Goal: Complete application form: Complete application form

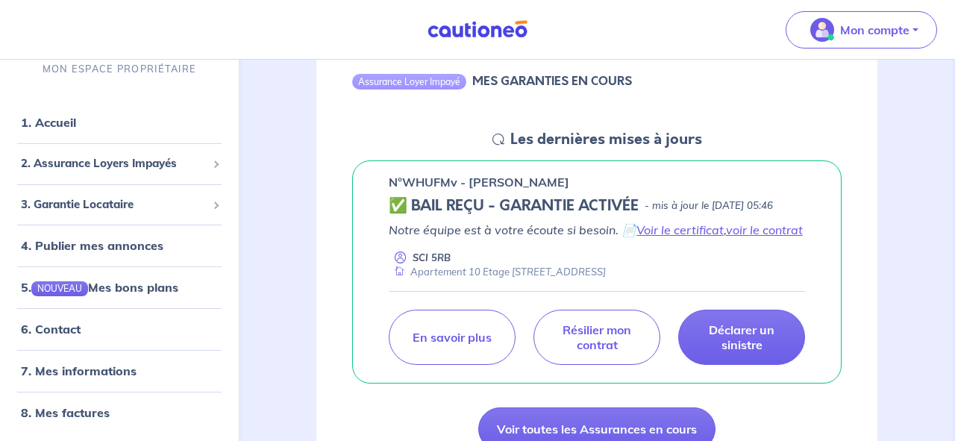
scroll to position [170, 0]
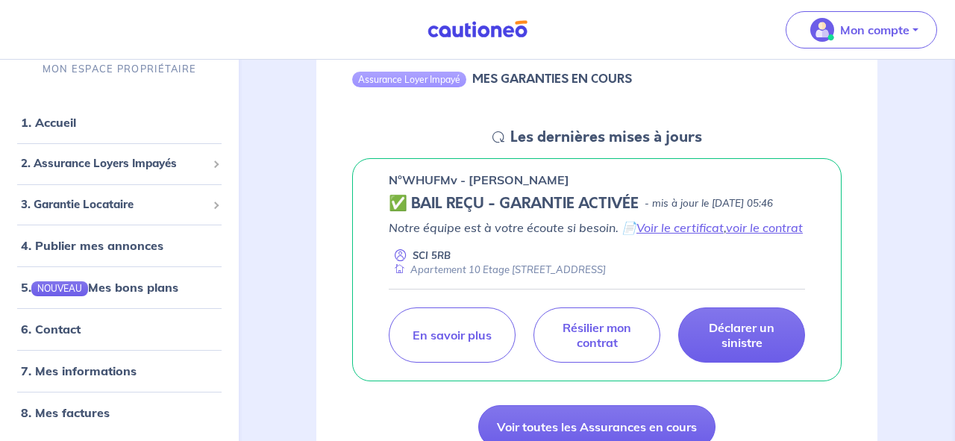
click at [494, 137] on icon at bounding box center [498, 137] width 12 height 12
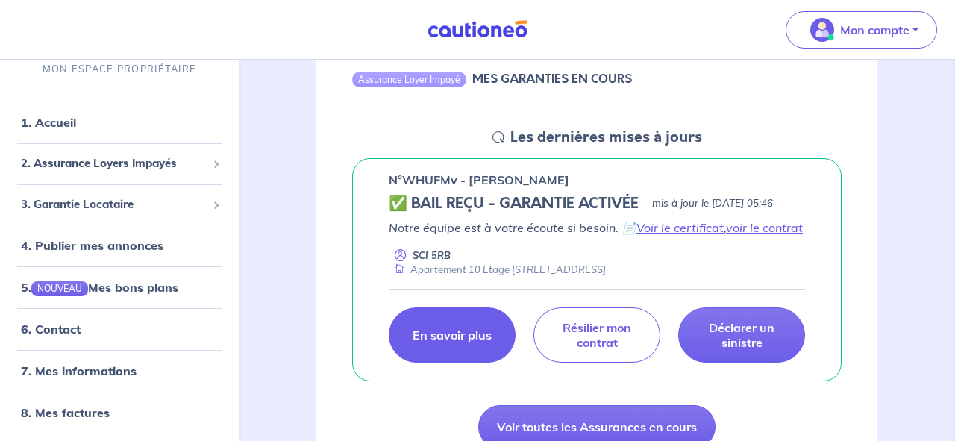
click at [456, 342] on p "En savoir plus" at bounding box center [451, 334] width 79 height 15
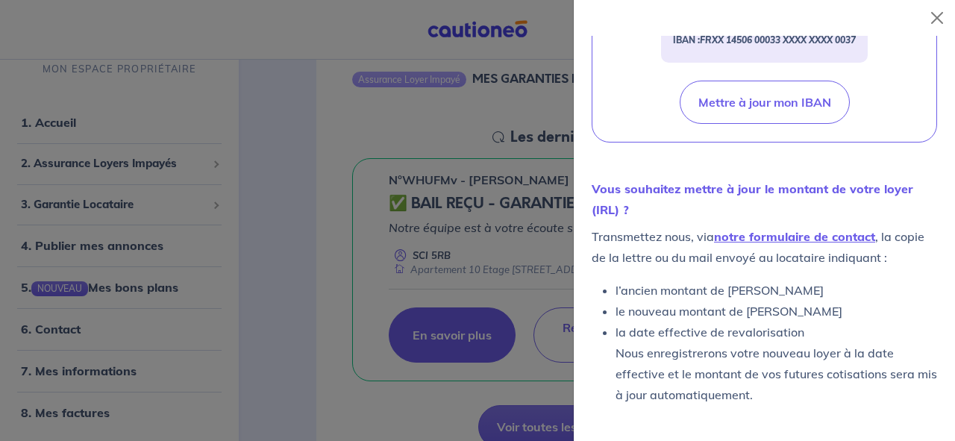
scroll to position [736, 0]
click at [542, 285] on div at bounding box center [477, 220] width 955 height 441
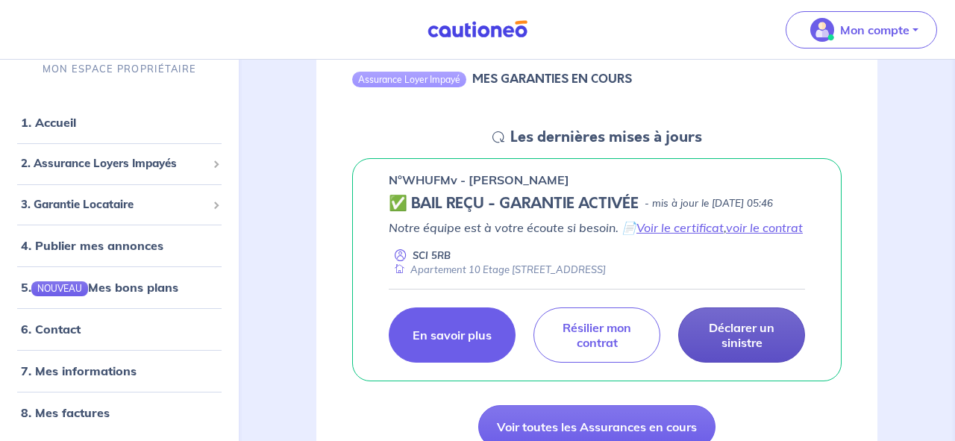
click at [742, 339] on p "Déclarer un sinistre" at bounding box center [741, 335] width 89 height 30
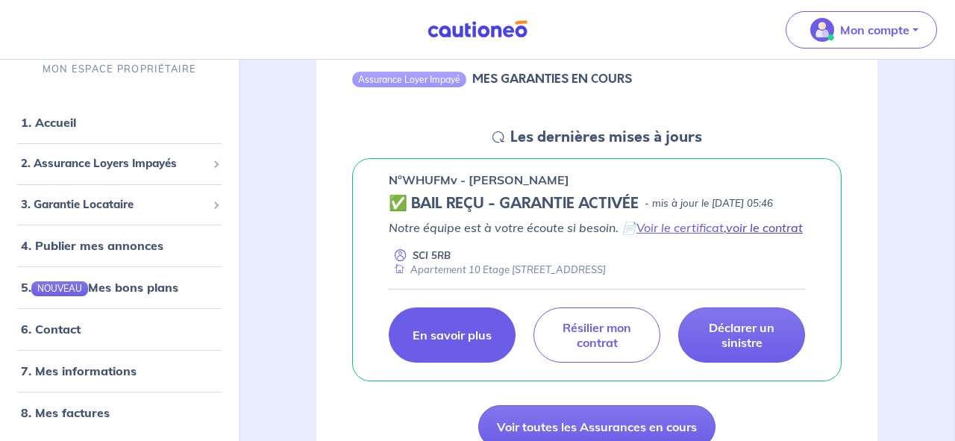
click at [750, 235] on link "voir le contrat" at bounding box center [764, 227] width 77 height 15
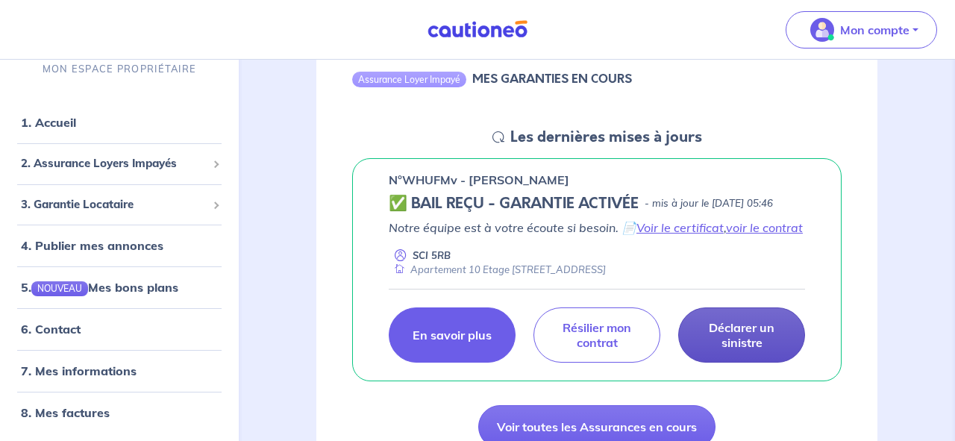
click at [746, 350] on p "Déclarer un sinistre" at bounding box center [741, 335] width 89 height 30
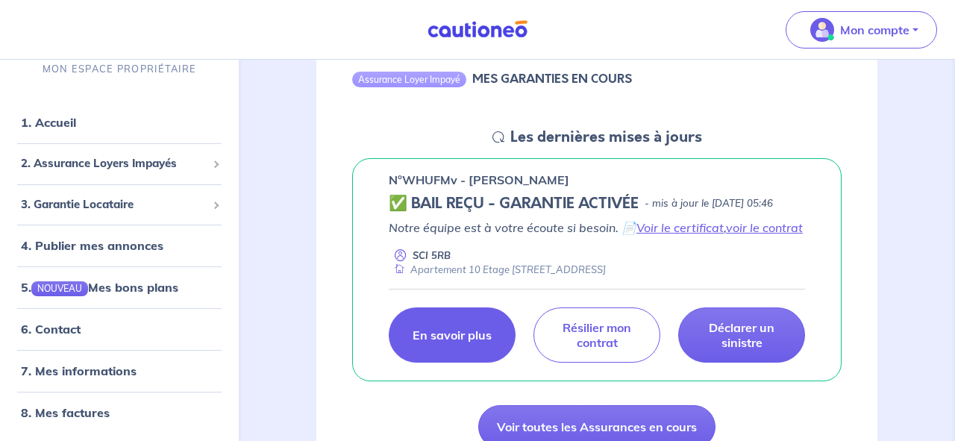
drag, startPoint x: 603, startPoint y: 289, endPoint x: 691, endPoint y: 287, distance: 88.0
click at [606, 277] on div "Apartement 10 Etage [STREET_ADDRESS]" at bounding box center [497, 270] width 217 height 14
drag, startPoint x: 694, startPoint y: 290, endPoint x: 602, endPoint y: 289, distance: 91.7
click at [602, 277] on div "Apartement 10 Etage [STREET_ADDRESS]" at bounding box center [497, 270] width 217 height 14
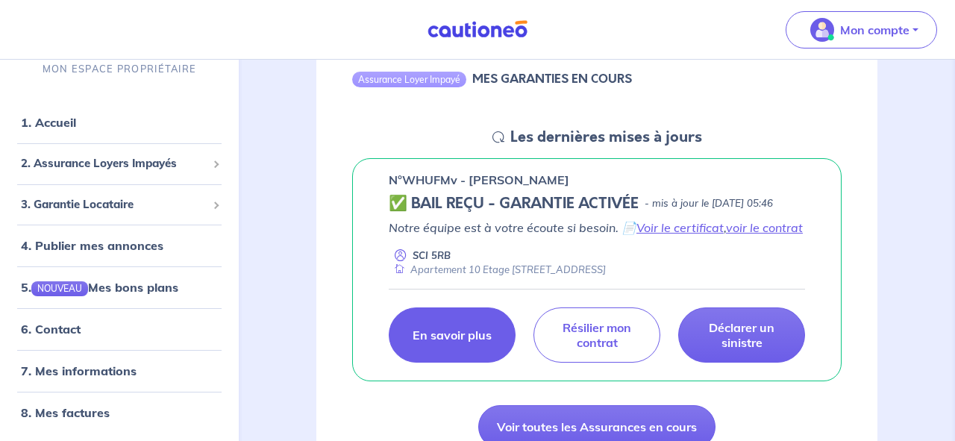
click at [602, 277] on div "Apartement 10 Etage [STREET_ADDRESS]" at bounding box center [497, 270] width 217 height 14
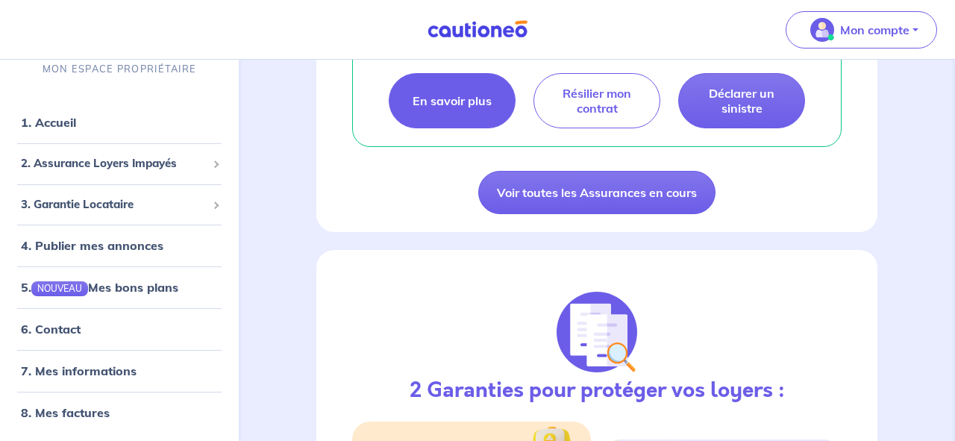
scroll to position [418, 0]
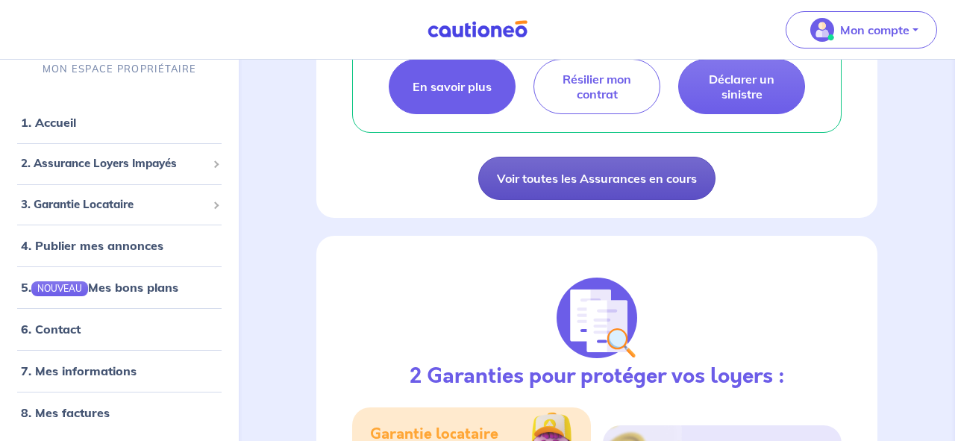
click at [537, 193] on link "Voir toutes les Assurances en cours" at bounding box center [596, 178] width 237 height 43
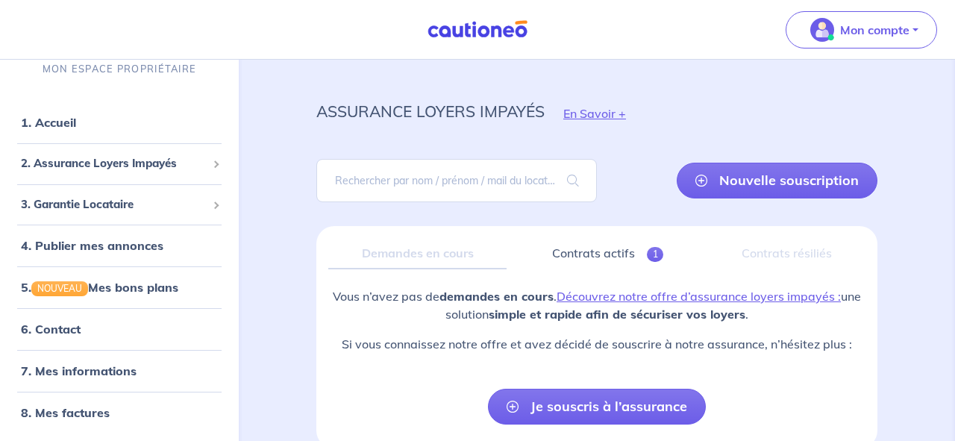
scroll to position [14, 0]
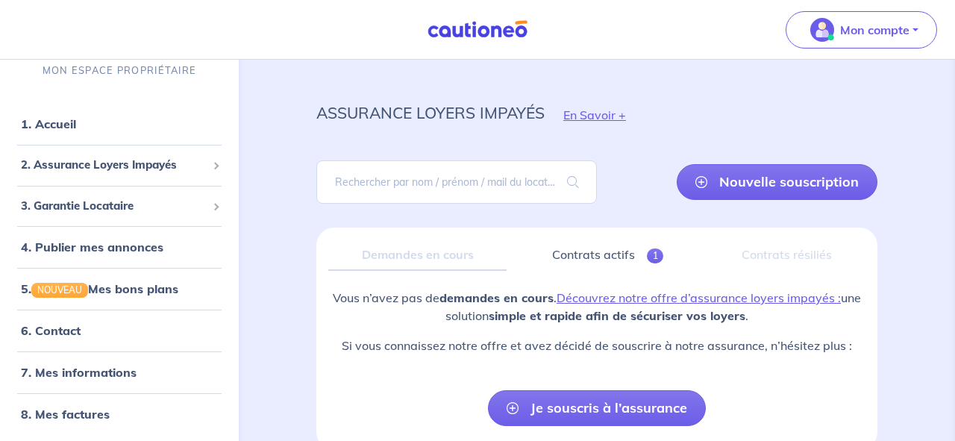
click at [773, 253] on div "Contrats résiliés" at bounding box center [786, 254] width 157 height 31
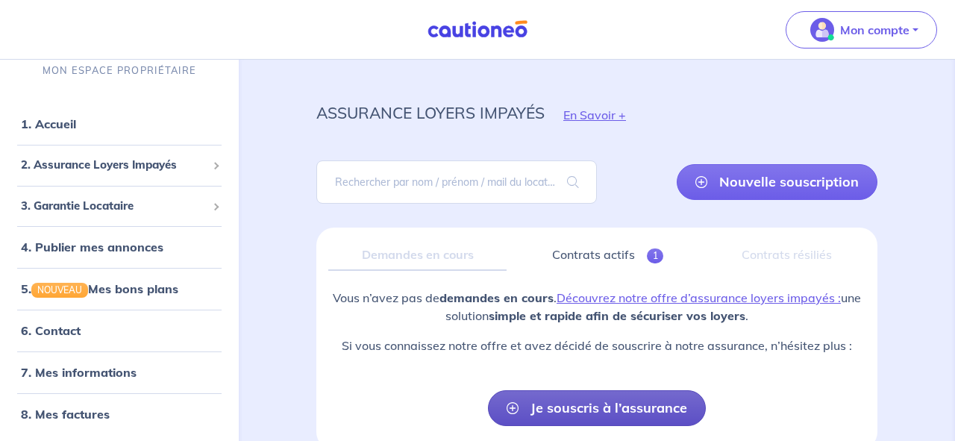
click at [584, 410] on link "Je souscris à l’assurance" at bounding box center [597, 408] width 218 height 36
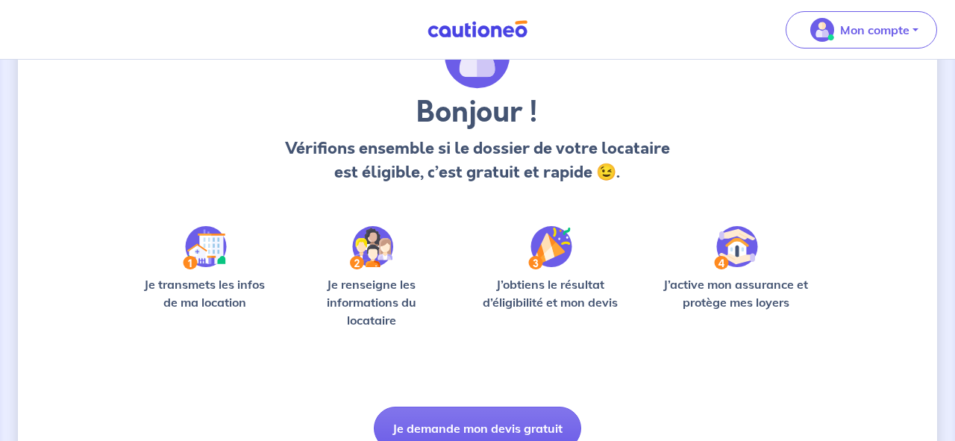
scroll to position [159, 0]
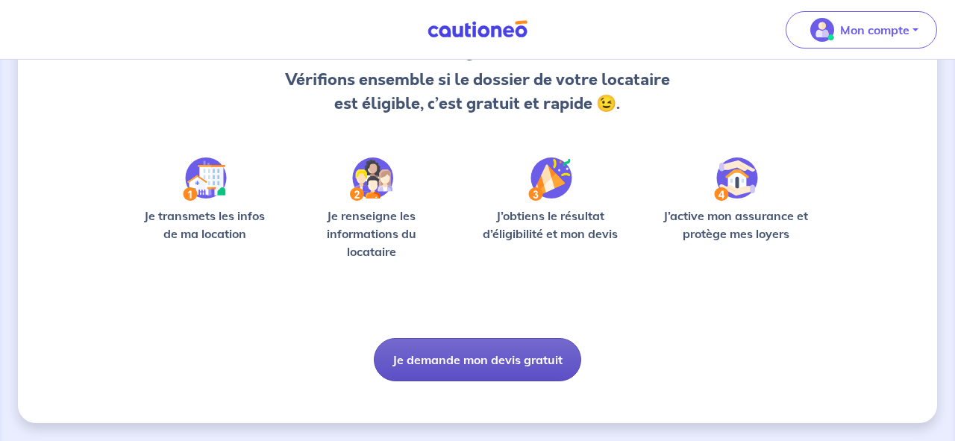
click at [472, 359] on button "Je demande mon devis gratuit" at bounding box center [477, 359] width 207 height 43
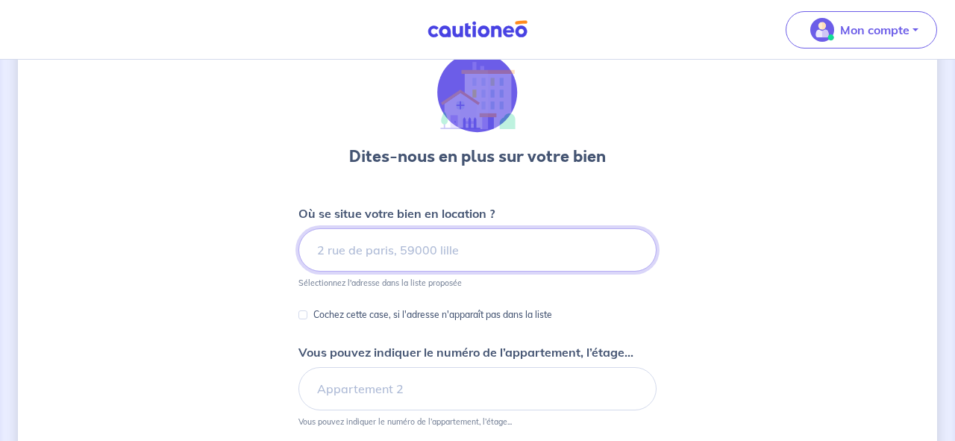
scroll to position [63, 0]
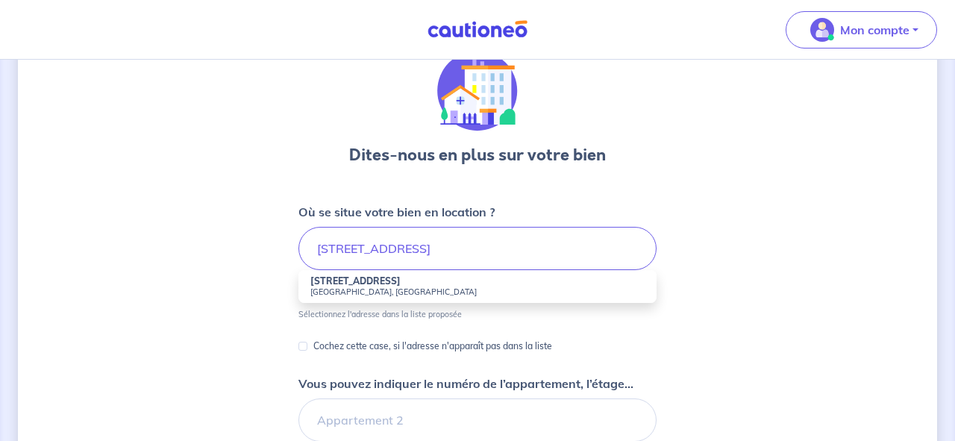
click at [333, 286] on small "[GEOGRAPHIC_DATA], [GEOGRAPHIC_DATA]" at bounding box center [477, 291] width 334 height 10
type input "[STREET_ADDRESS]"
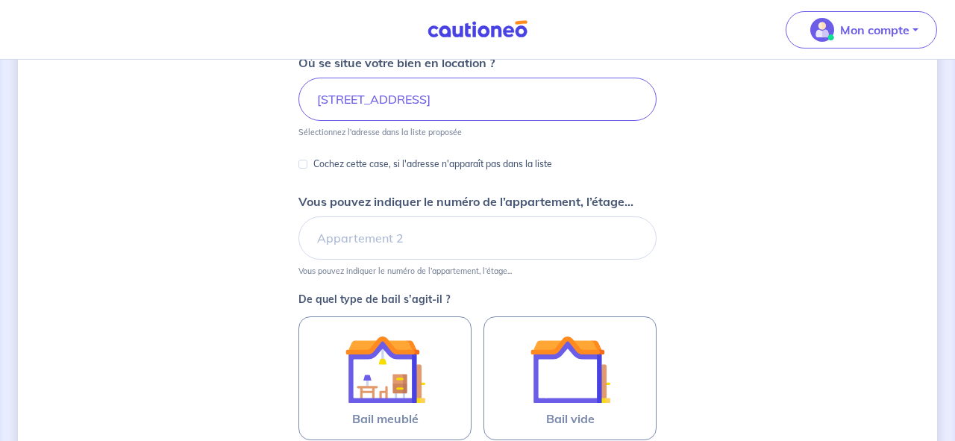
scroll to position [213, 0]
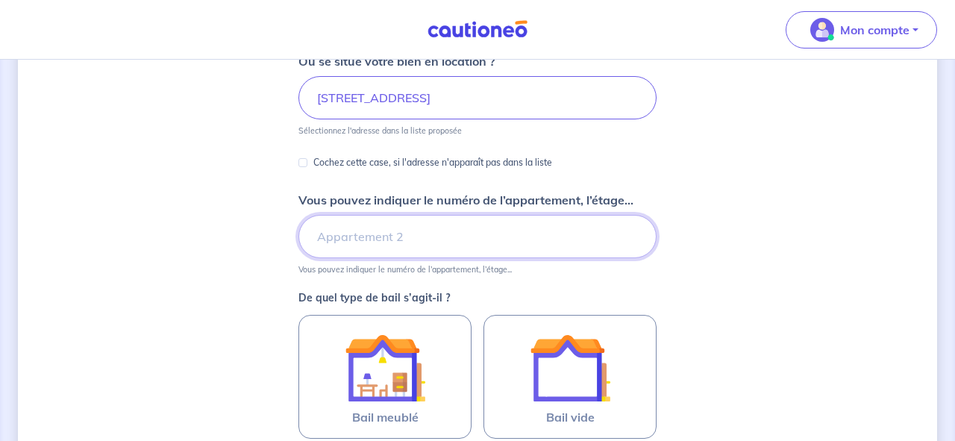
click at [345, 245] on input "Vous pouvez indiquer le numéro de l’appartement, l’étage..." at bounding box center [477, 236] width 358 height 43
type input "1er étage"
click at [251, 260] on div "Dites-nous en plus sur votre bien Où se situe votre bien en location ? [STREET_…" at bounding box center [477, 255] width 919 height 782
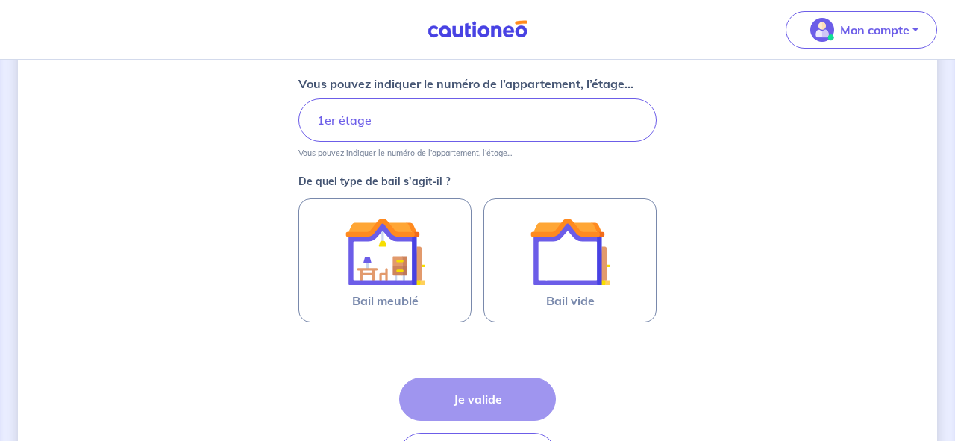
scroll to position [330, 0]
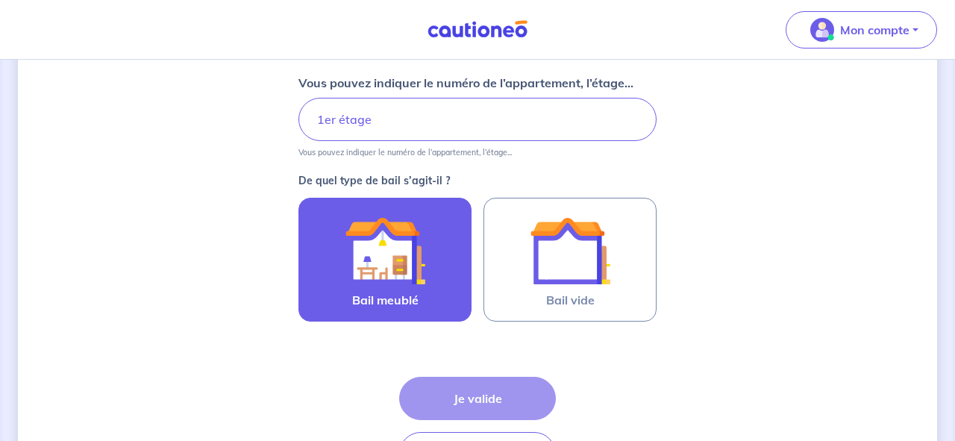
click at [409, 260] on img at bounding box center [385, 250] width 81 height 81
click at [0, 0] on input "Bail meublé" at bounding box center [0, 0] width 0 height 0
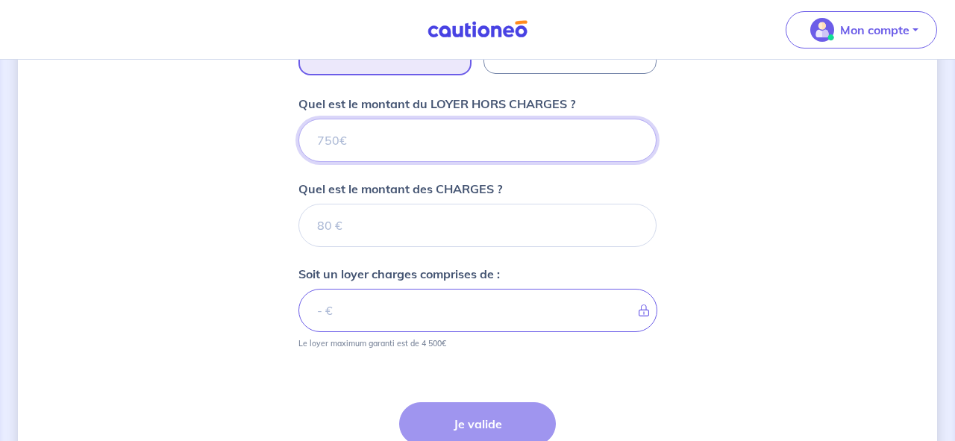
scroll to position [565, 0]
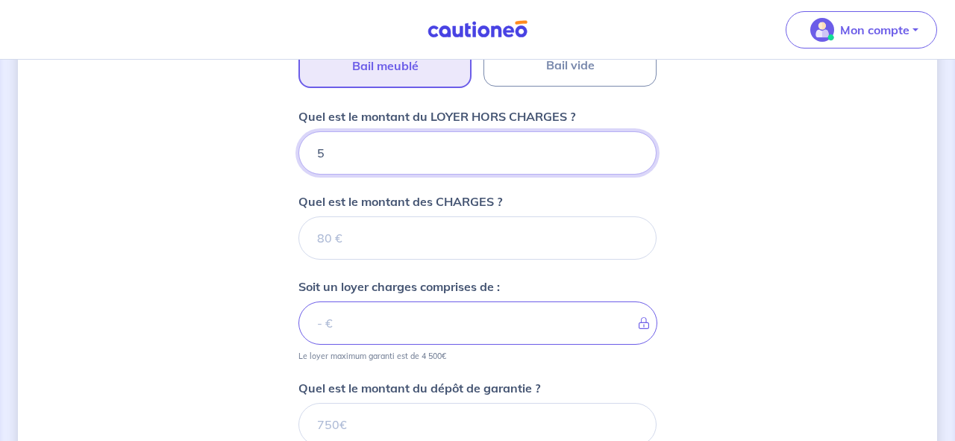
type input "50"
type input "500"
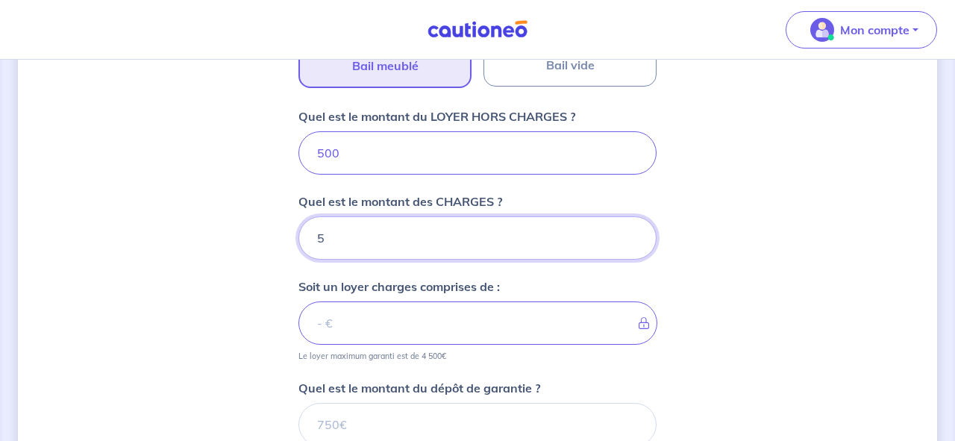
type input "50"
type input "505"
type input "50"
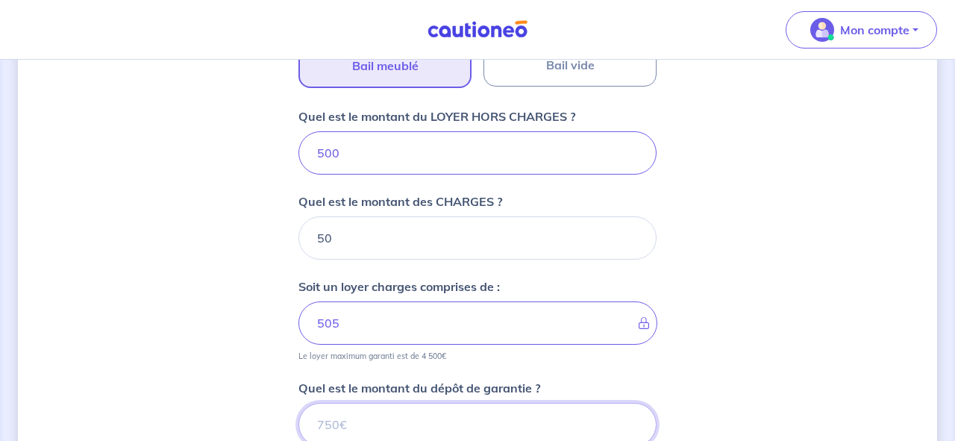
scroll to position [571, 0]
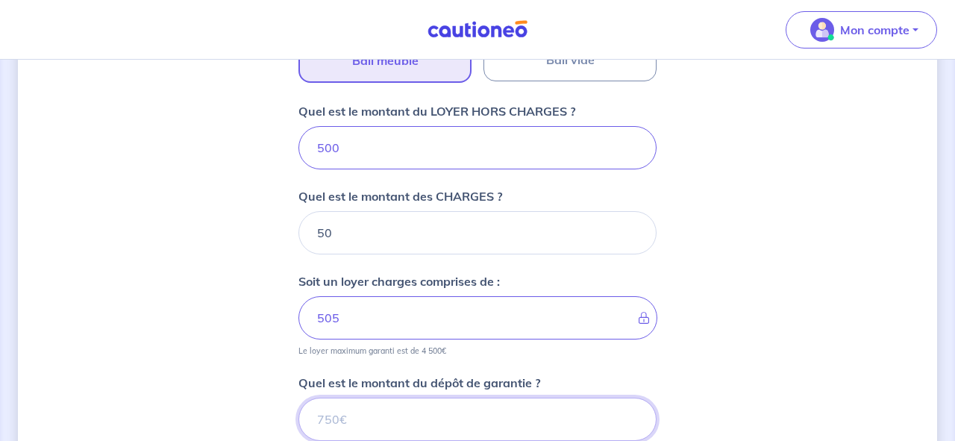
type input "550"
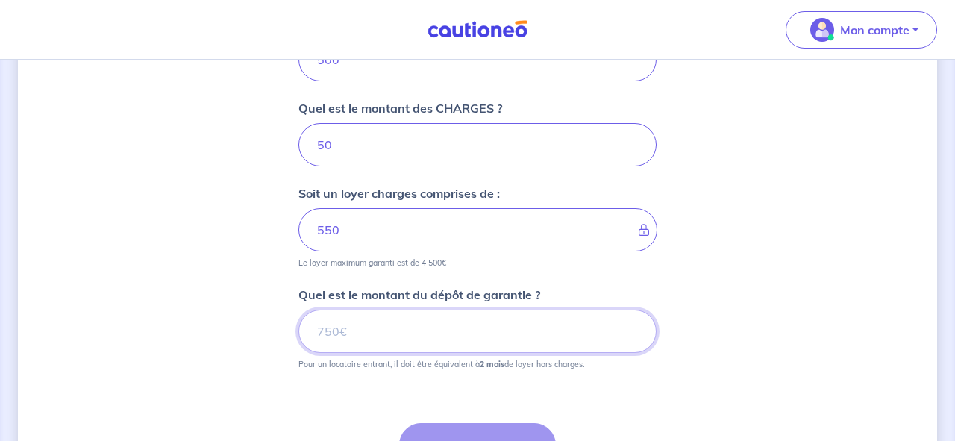
scroll to position [660, 0]
type input "1000"
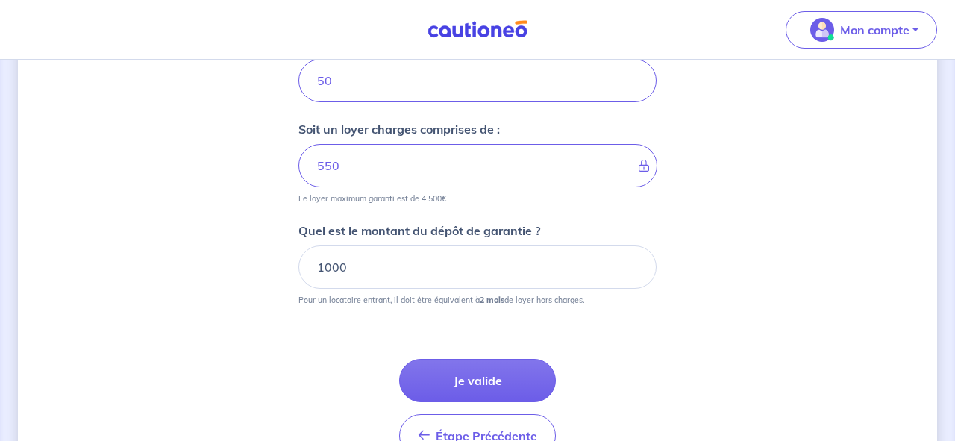
scroll to position [738, 0]
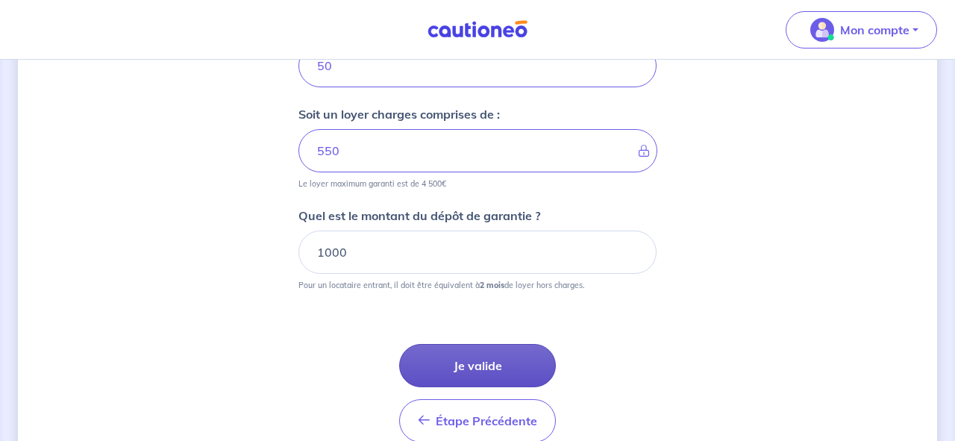
click at [461, 369] on button "Je valide" at bounding box center [477, 365] width 157 height 43
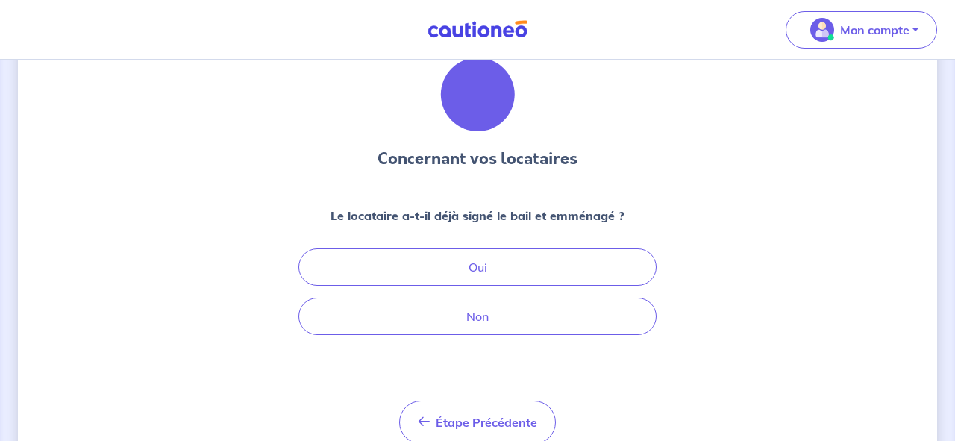
scroll to position [61, 0]
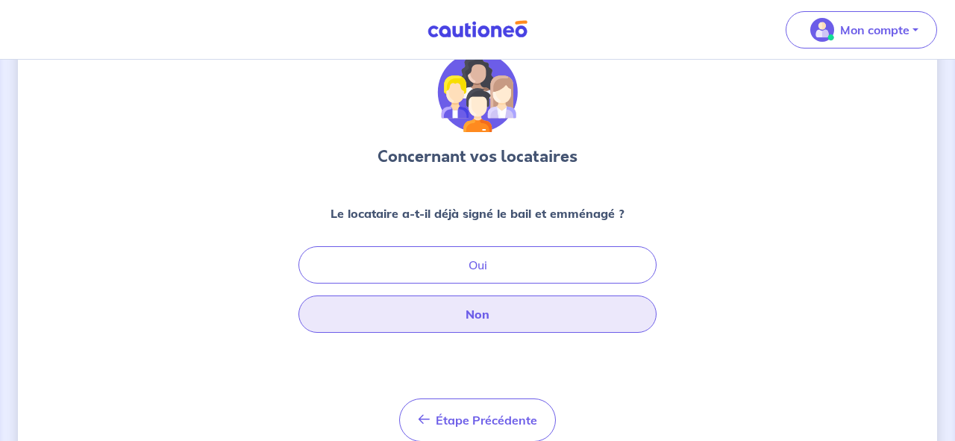
click at [475, 320] on button "Non" at bounding box center [477, 313] width 358 height 37
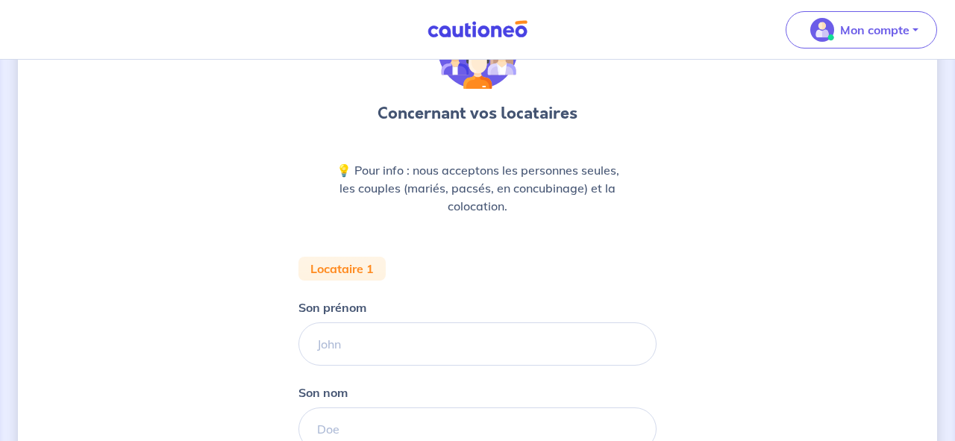
scroll to position [132, 0]
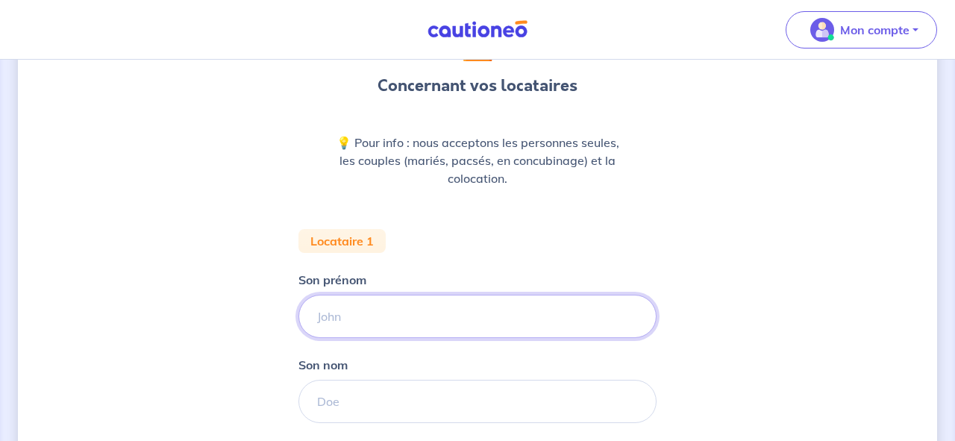
click at [426, 315] on input "Son prénom" at bounding box center [477, 316] width 358 height 43
type input "[PERSON_NAME]"
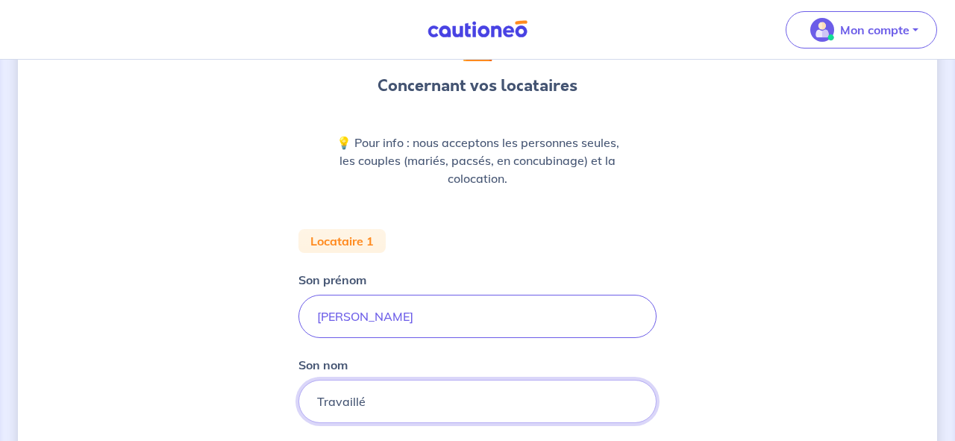
type input "Travaillé"
click at [265, 361] on div "Concernant vos locataires 💡 Pour info : nous acceptons les personnes seules, le…" at bounding box center [477, 417] width 919 height 942
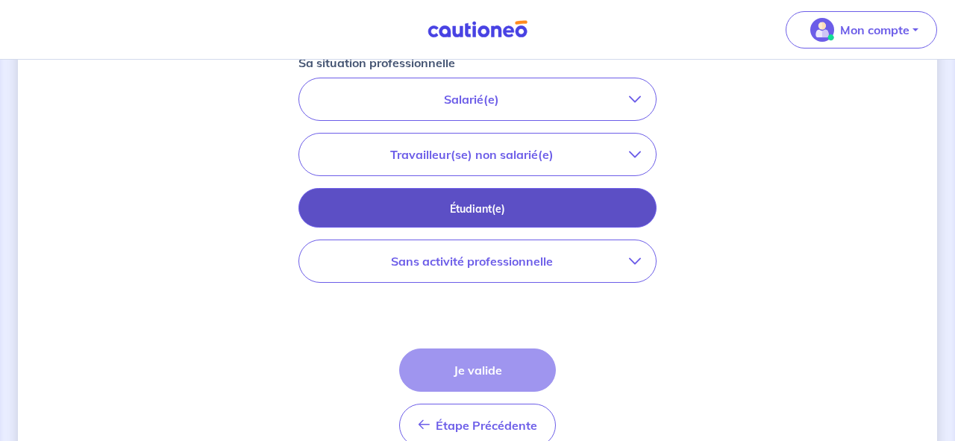
scroll to position [520, 0]
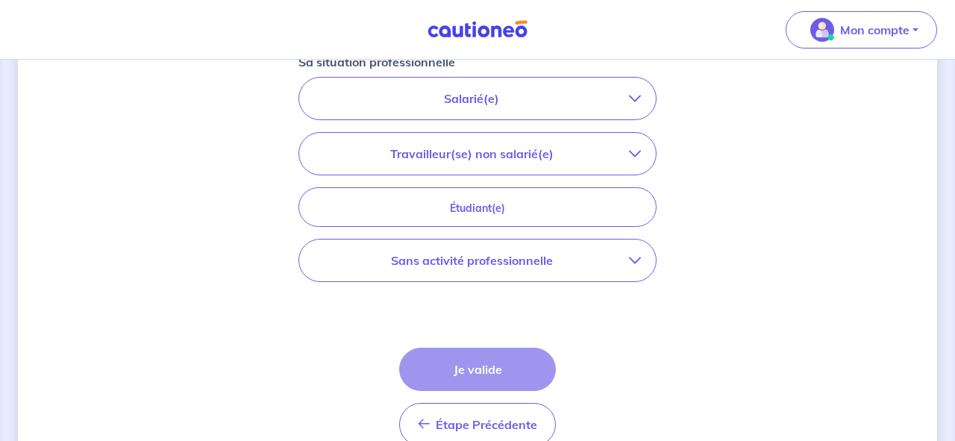
click at [500, 265] on p "Sans activité professionnelle" at bounding box center [471, 260] width 315 height 18
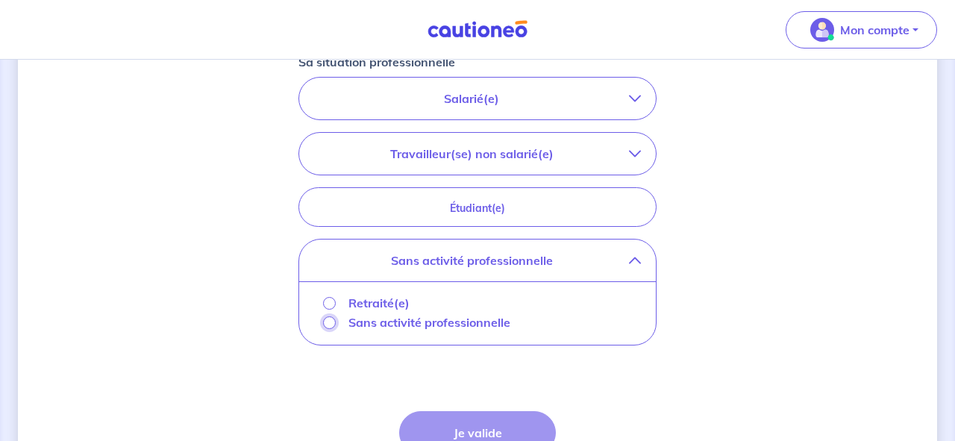
click at [330, 322] on input "Sans activité professionnelle" at bounding box center [329, 322] width 13 height 13
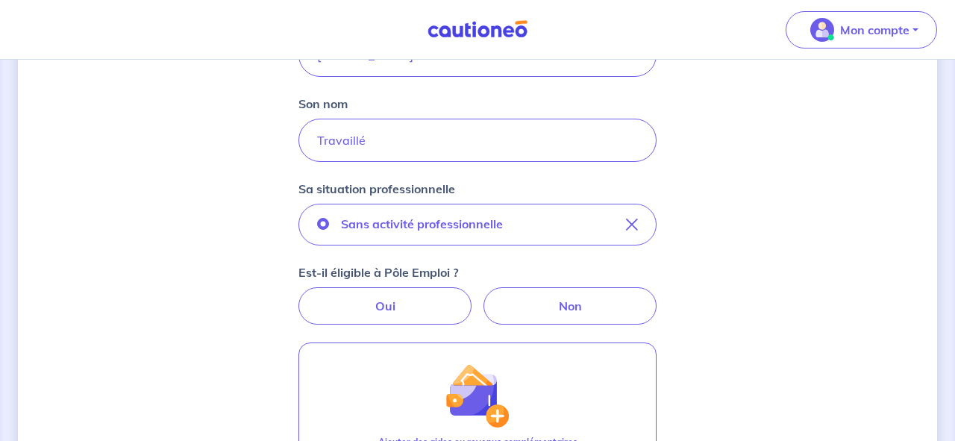
scroll to position [391, 0]
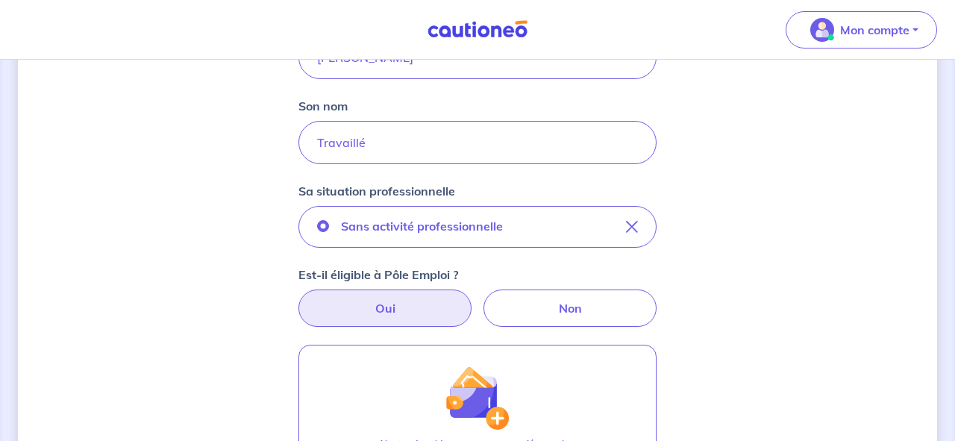
click at [399, 311] on label "Oui" at bounding box center [384, 307] width 173 height 37
click at [473, 299] on input "Oui" at bounding box center [478, 294] width 10 height 10
radio input "true"
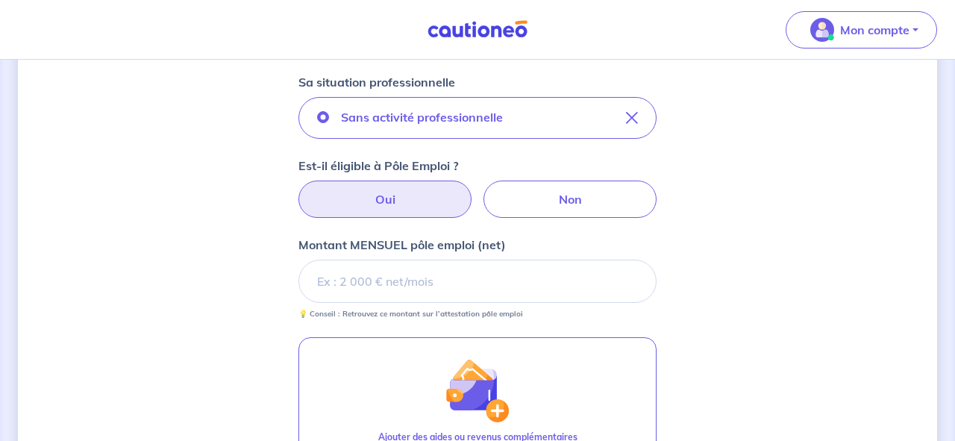
scroll to position [500, 0]
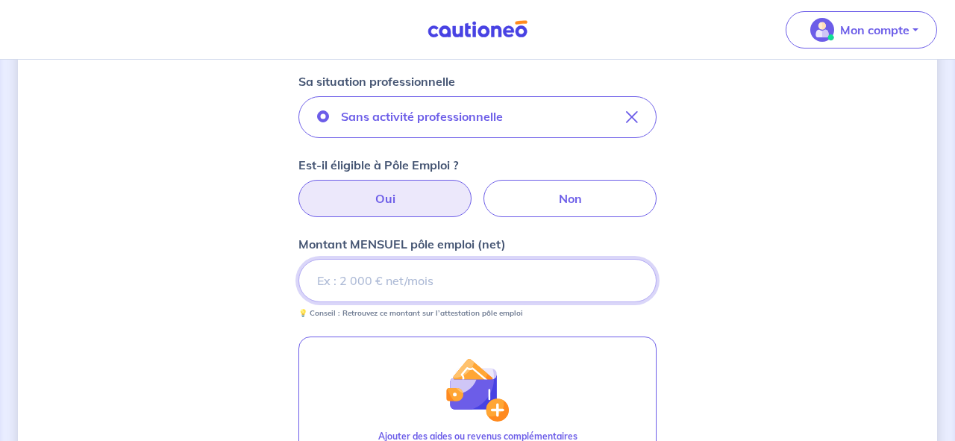
click at [397, 283] on input "Montant MENSUEL pôle emploi (net)" at bounding box center [477, 280] width 358 height 43
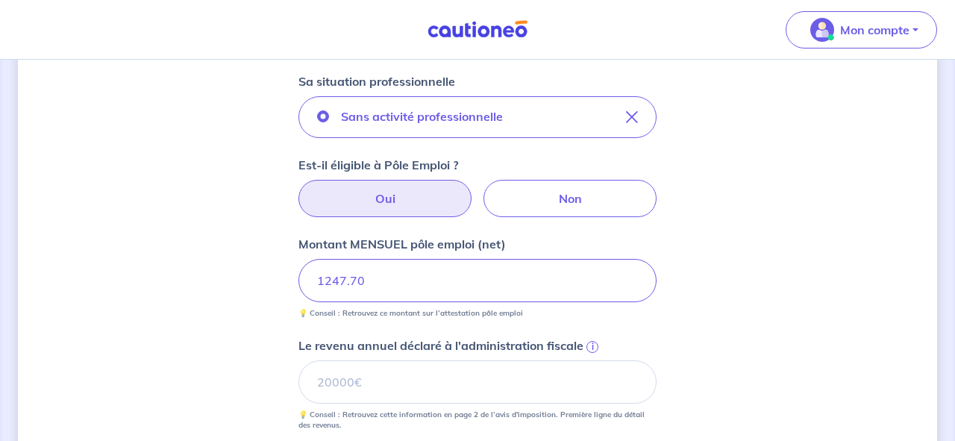
type input "1247.70"
click at [254, 311] on div "Concernant vos locataires 💡 Pour info : nous acceptons les personnes seules, le…" at bounding box center [477, 190] width 919 height 1226
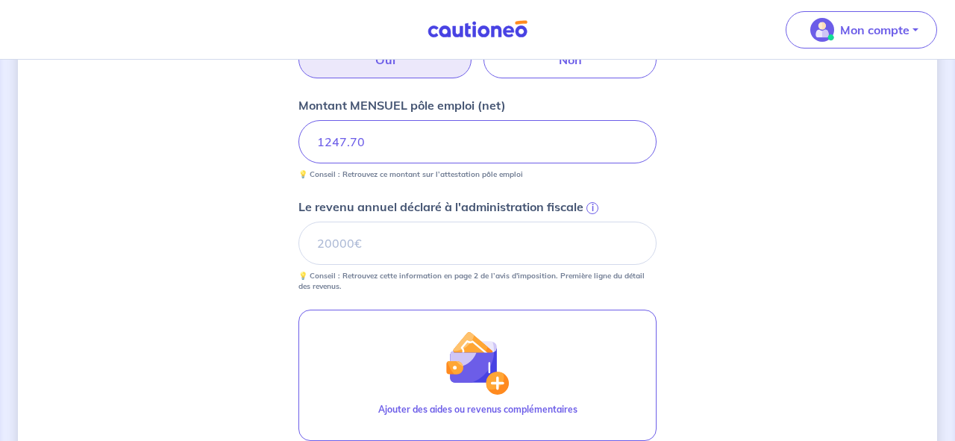
scroll to position [643, 0]
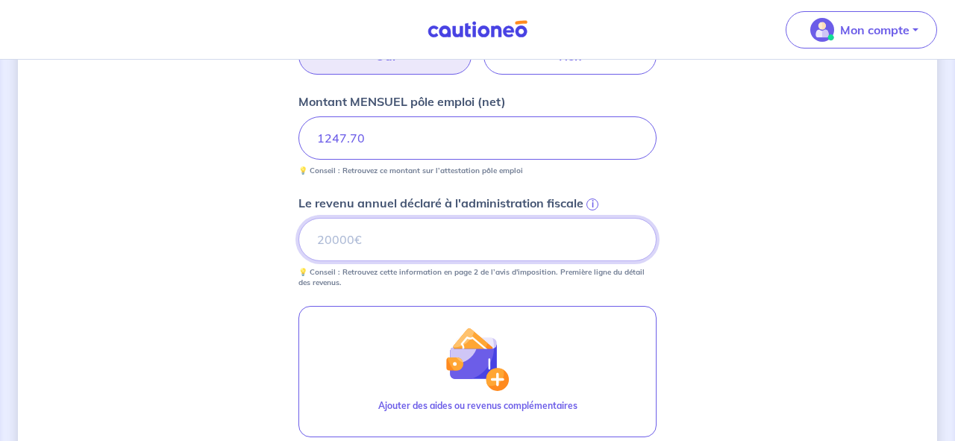
click at [331, 242] on input "Le revenu annuel déclaré à l'administration fiscale i" at bounding box center [477, 239] width 358 height 43
type input "11213"
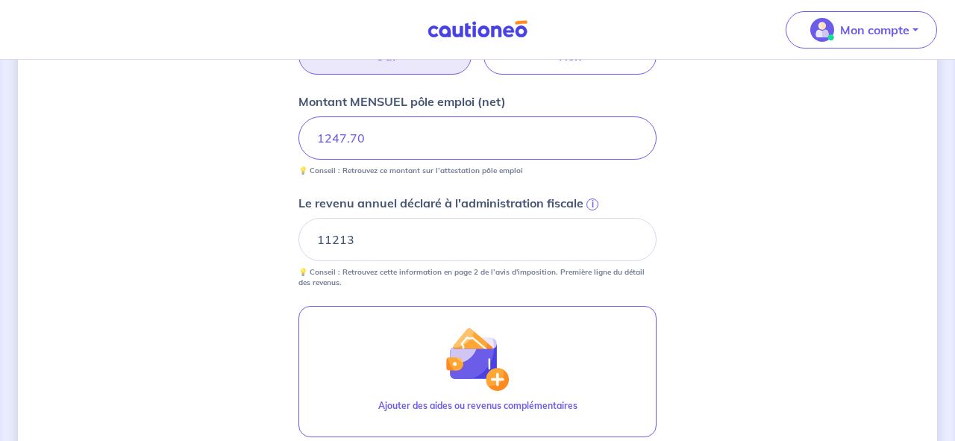
click at [271, 326] on div "Concernant vos locataires 💡 Pour info : nous acceptons les personnes seules, le…" at bounding box center [477, 48] width 919 height 1226
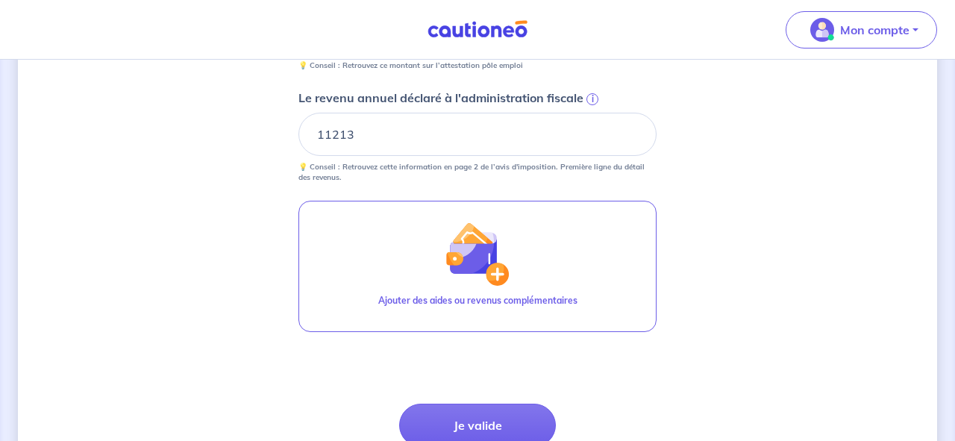
scroll to position [758, 0]
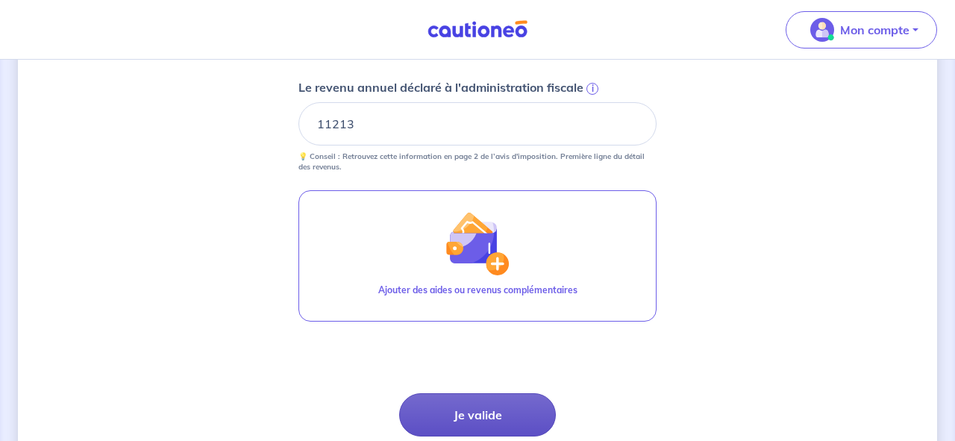
click at [483, 413] on button "Je valide" at bounding box center [477, 414] width 157 height 43
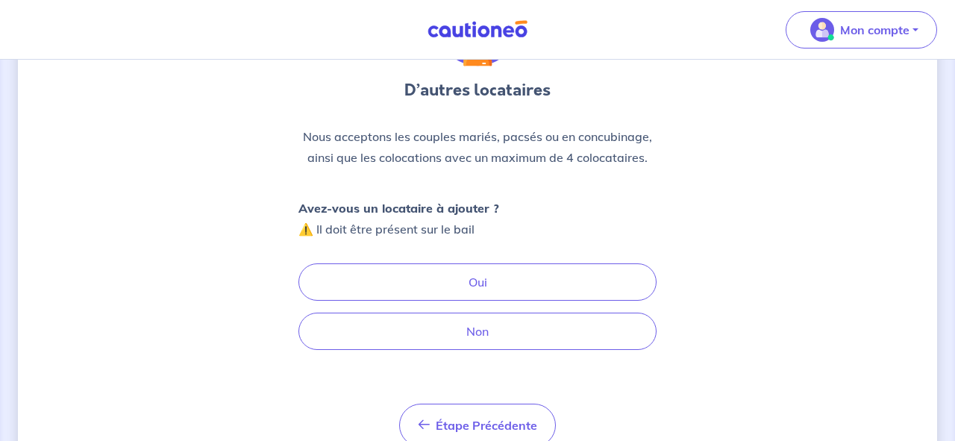
scroll to position [138, 0]
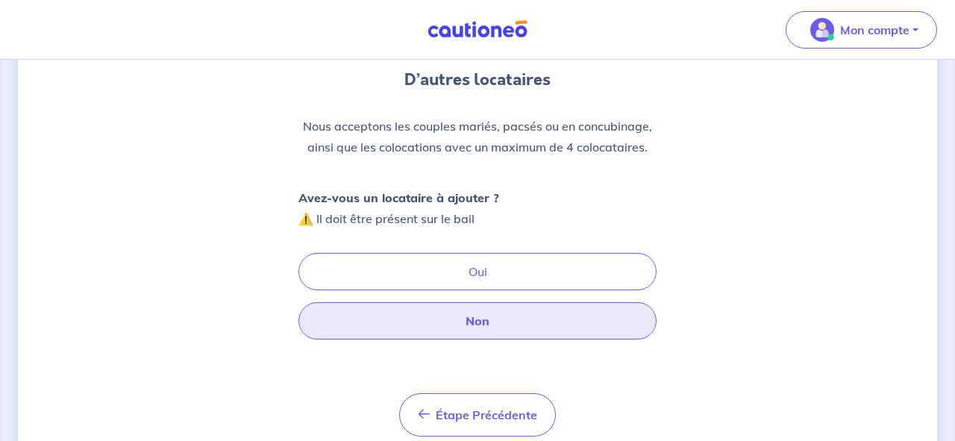
click at [457, 324] on button "Non" at bounding box center [477, 320] width 358 height 37
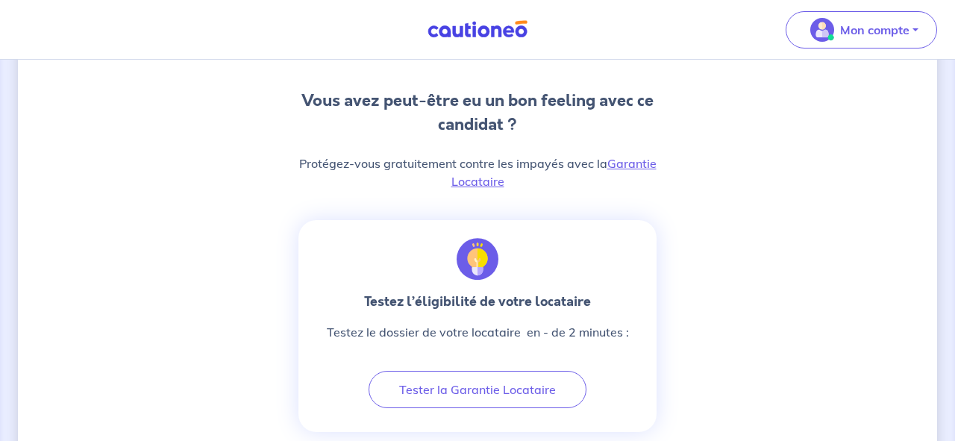
scroll to position [380, 0]
